Goal: Task Accomplishment & Management: Complete application form

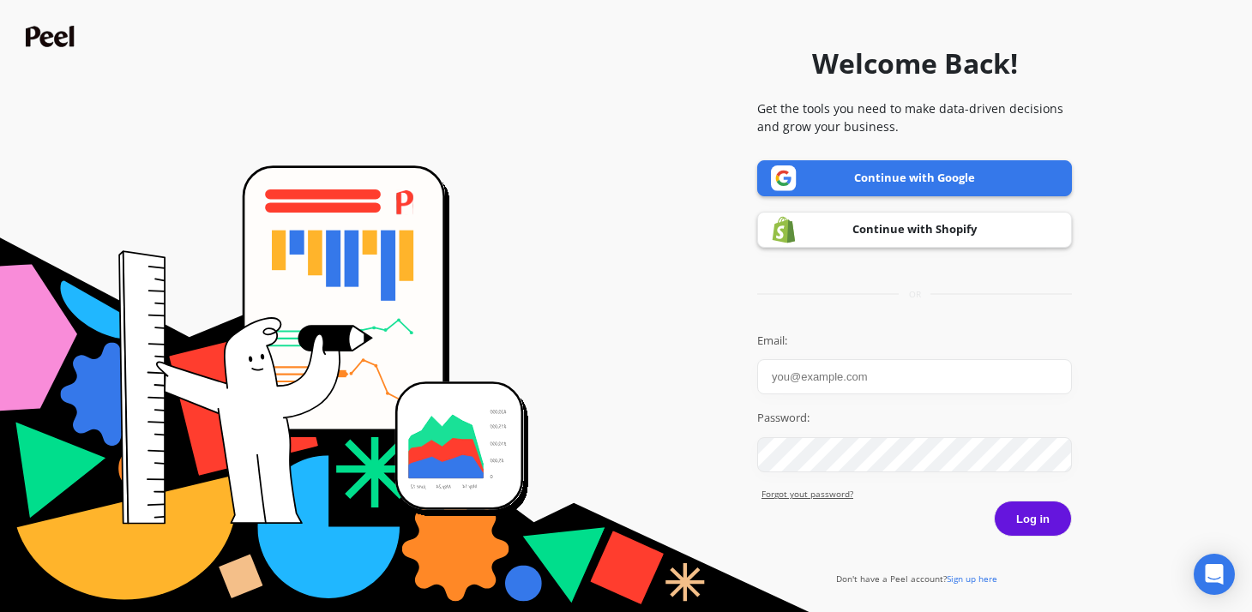
click at [942, 177] on link "Continue with Google" at bounding box center [914, 178] width 315 height 36
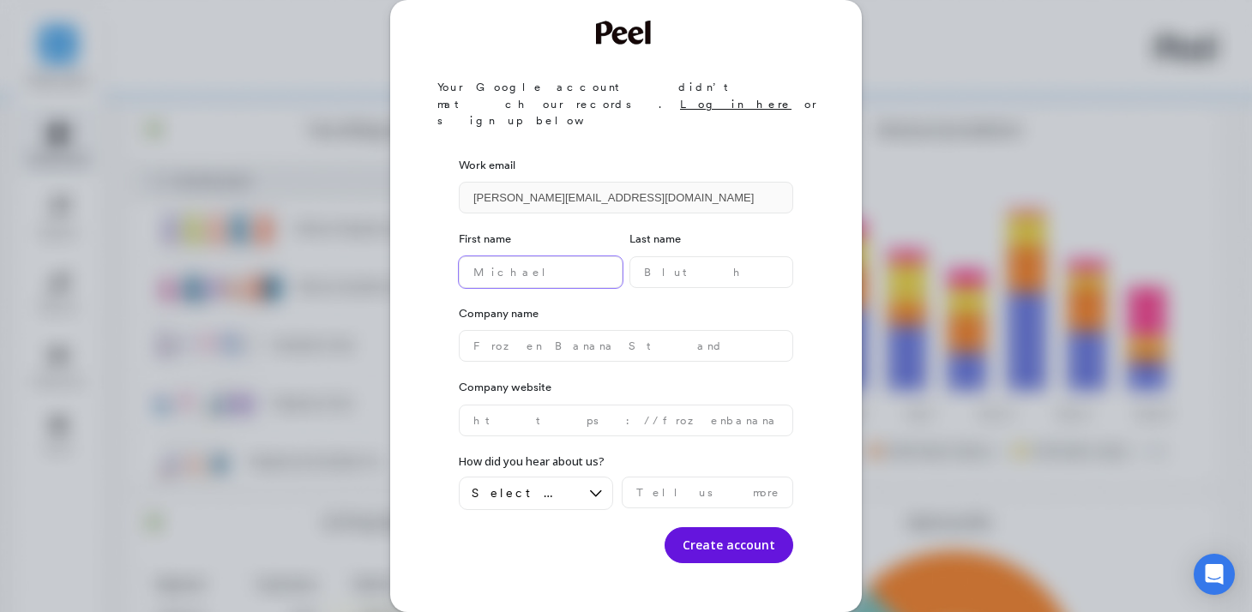
click at [557, 256] on name "text" at bounding box center [541, 272] width 164 height 32
type name "[PERSON_NAME]"
click at [716, 256] on name "text" at bounding box center [711, 272] width 164 height 32
type name "Bleak"
click at [588, 330] on name "text" at bounding box center [626, 346] width 334 height 32
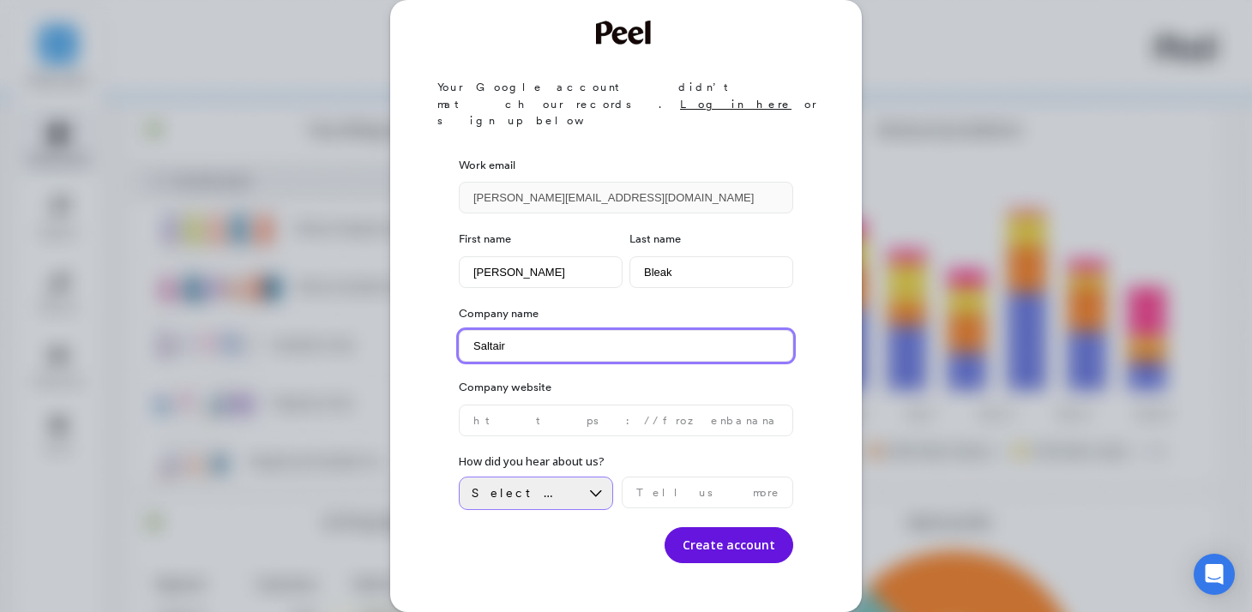
type name "Saltair"
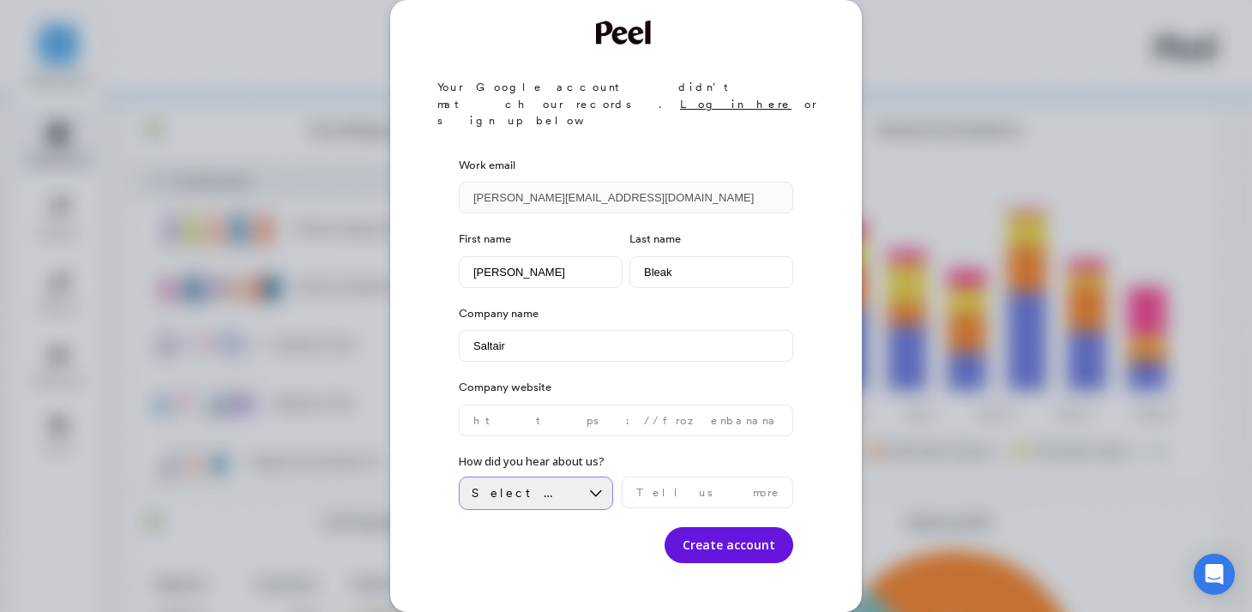
click at [583, 478] on div at bounding box center [596, 494] width 33 height 32
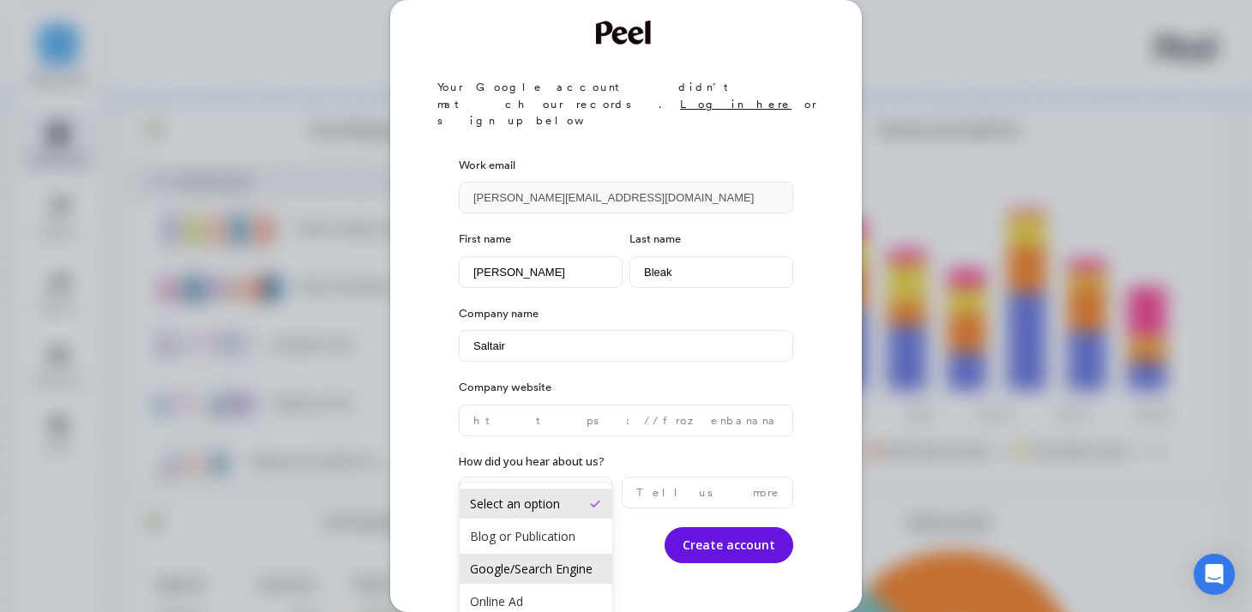
scroll to position [62, 0]
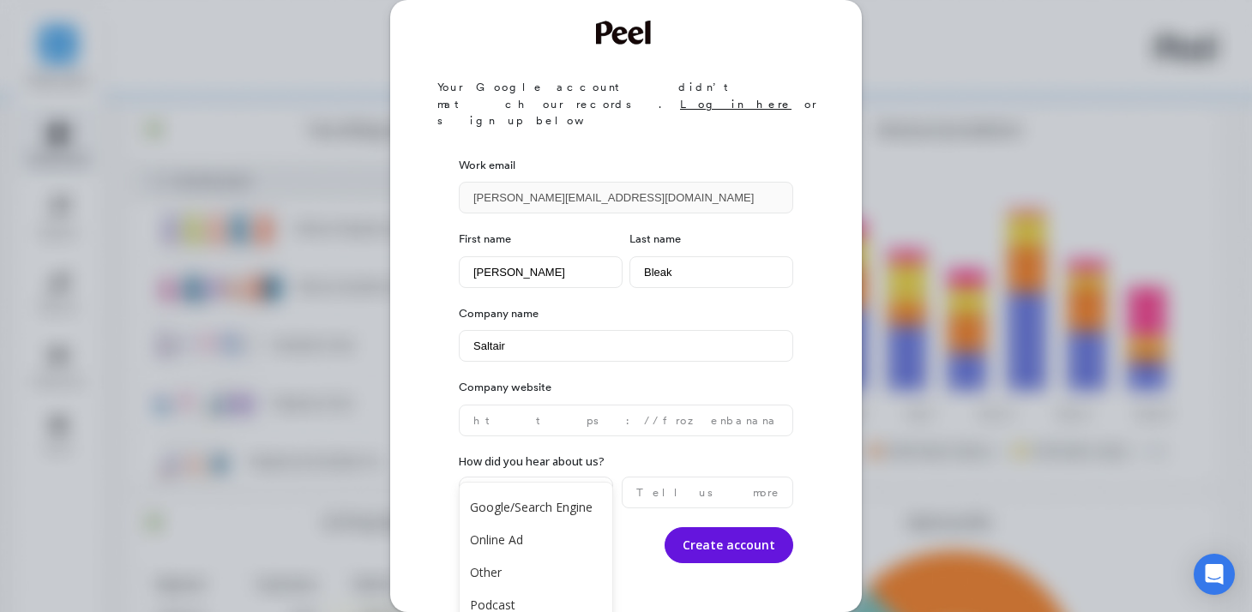
click at [630, 454] on div "How did you hear about us? Blog or Publication, 2 of 9. 9 results available. Us…" at bounding box center [626, 482] width 334 height 57
